Goal: Find specific page/section: Find specific page/section

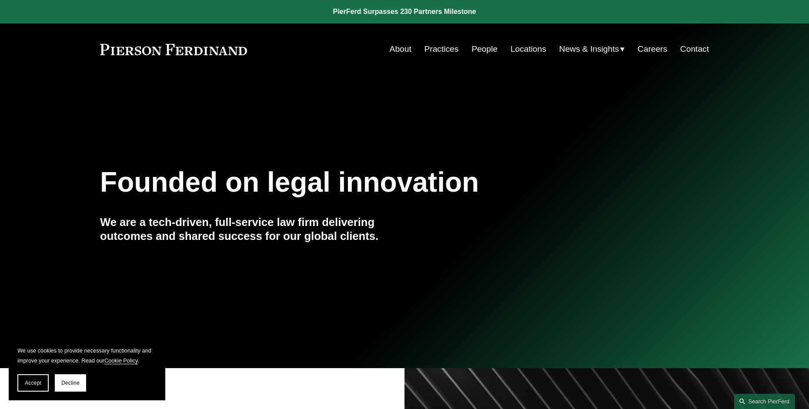
click at [480, 53] on link "People" at bounding box center [484, 49] width 26 height 17
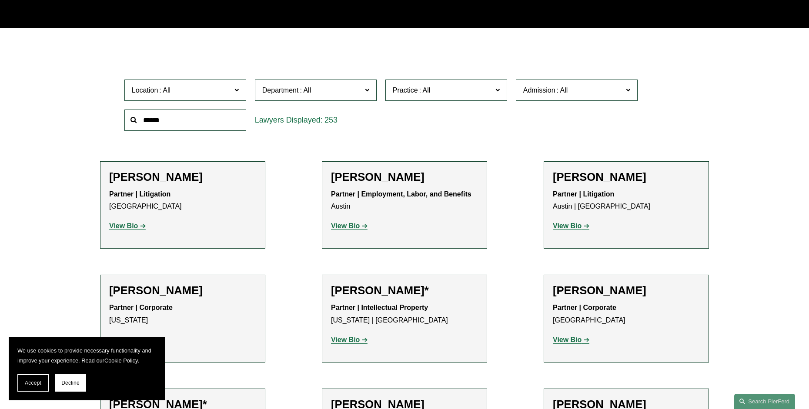
scroll to position [9300, 0]
